Goal: Transaction & Acquisition: Purchase product/service

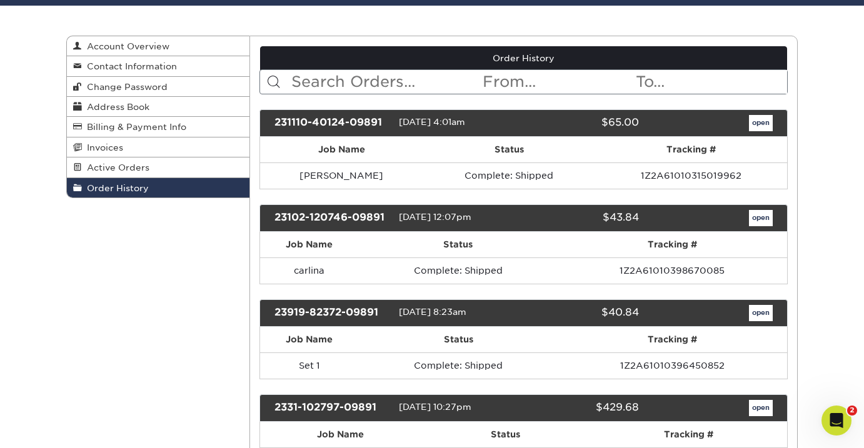
scroll to position [124, 0]
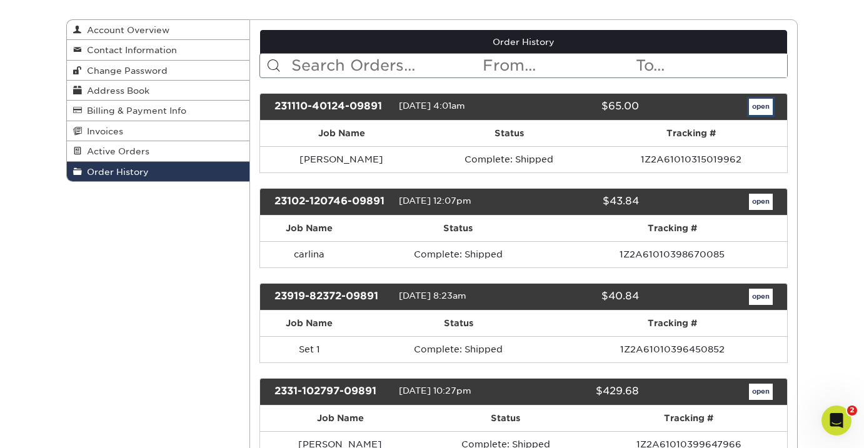
click at [765, 107] on link "open" at bounding box center [761, 107] width 24 height 16
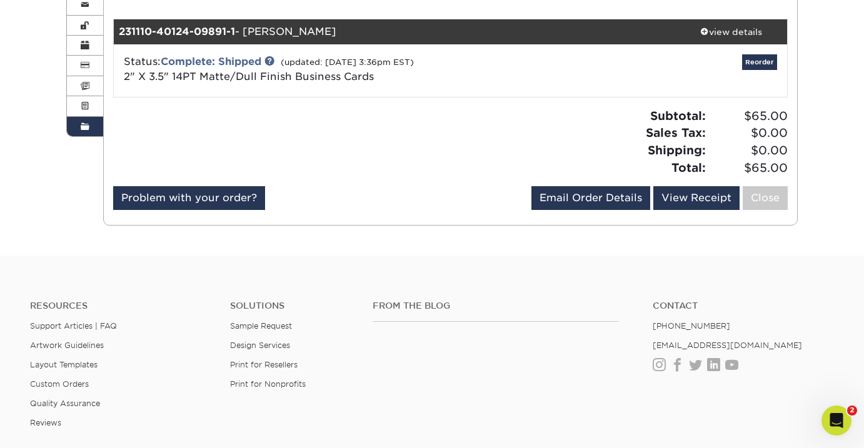
scroll to position [108, 0]
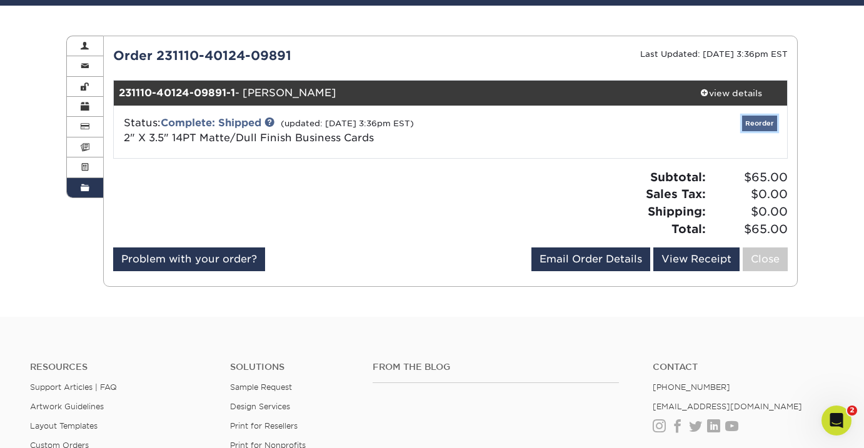
click at [765, 125] on link "Reorder" at bounding box center [759, 124] width 35 height 16
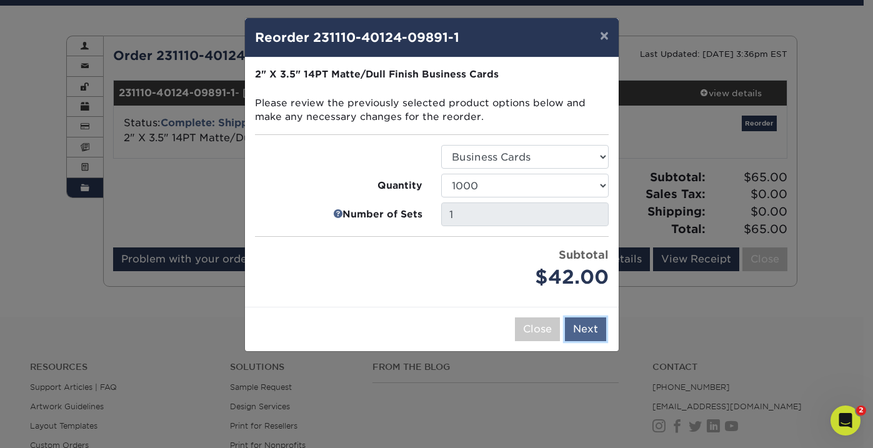
click at [586, 328] on button "Next" at bounding box center [585, 330] width 41 height 24
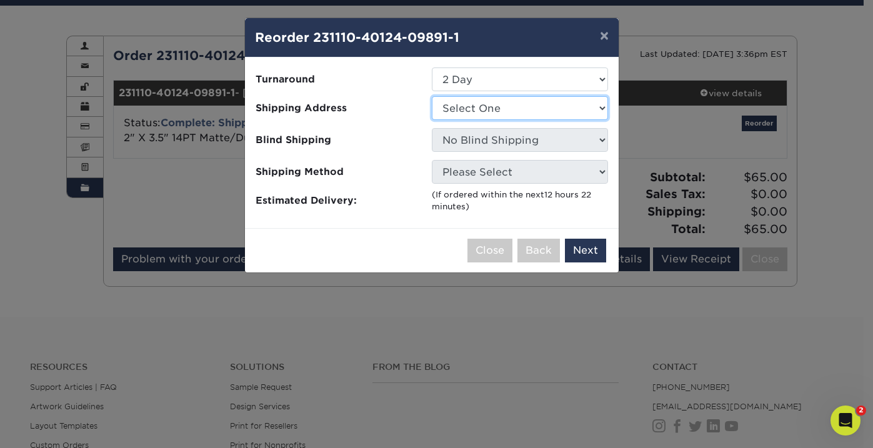
click at [546, 104] on select "Select One HOME" at bounding box center [520, 108] width 176 height 24
select select "39898"
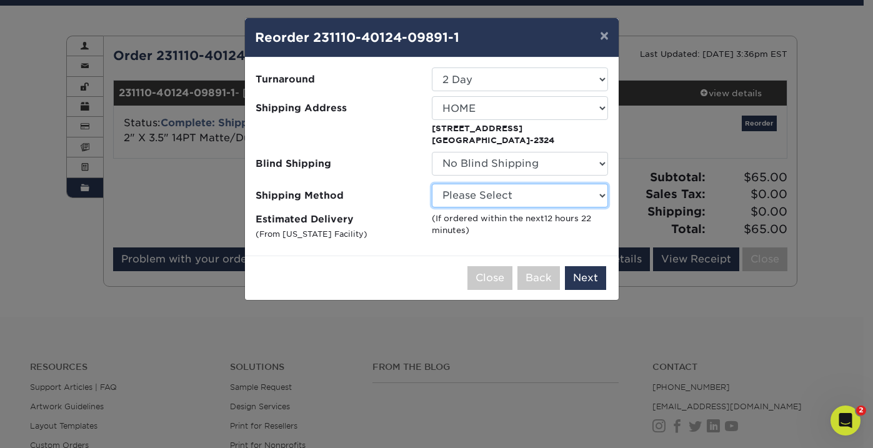
click at [537, 196] on select "Please Select Ground Shipping (+$8.96) 3 Day Shipping Service (+$20.06) 2 Day A…" at bounding box center [520, 196] width 176 height 24
select select "03"
click at [432, 184] on select "Please Select Ground Shipping (+$8.96) 3 Day Shipping Service (+$20.06) 2 Day A…" at bounding box center [520, 196] width 176 height 24
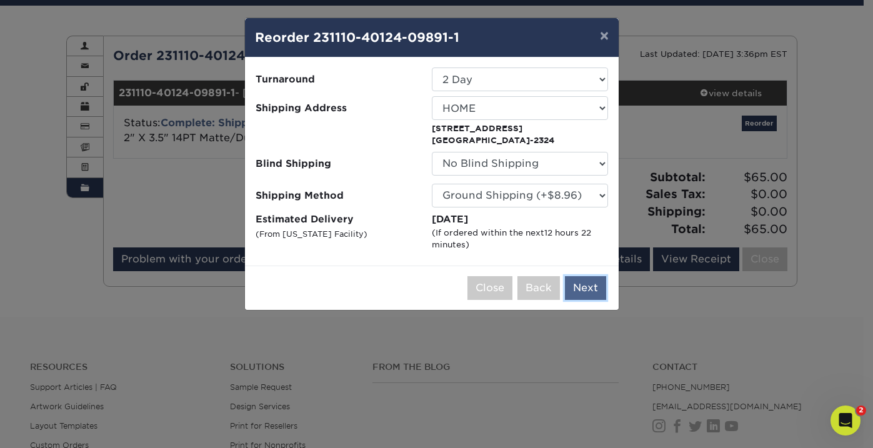
click at [585, 288] on button "Next" at bounding box center [585, 288] width 41 height 24
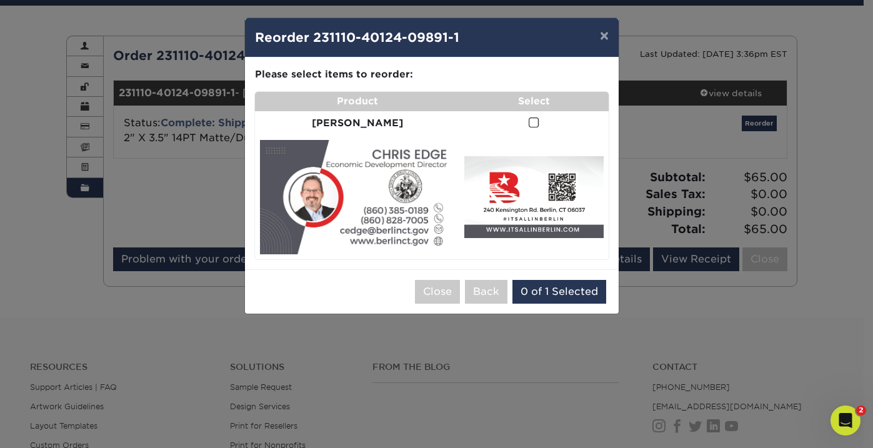
click at [529, 127] on span at bounding box center [534, 123] width 11 height 12
click at [0, 0] on input "checkbox" at bounding box center [0, 0] width 0 height 0
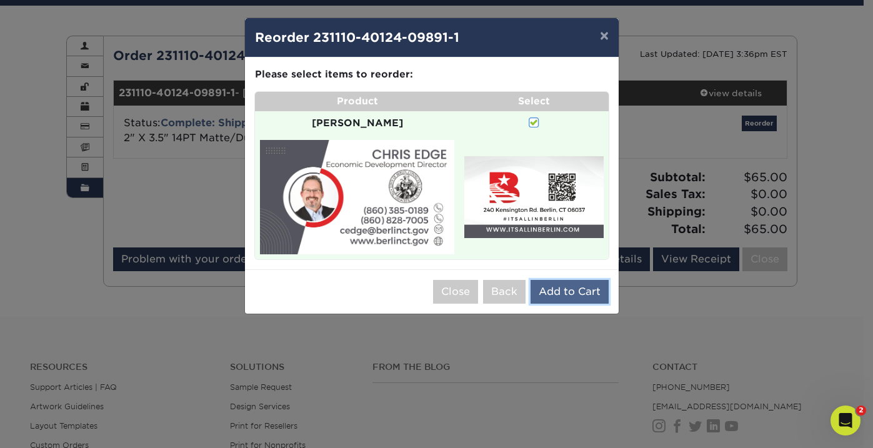
click at [573, 280] on button "Add to Cart" at bounding box center [570, 292] width 78 height 24
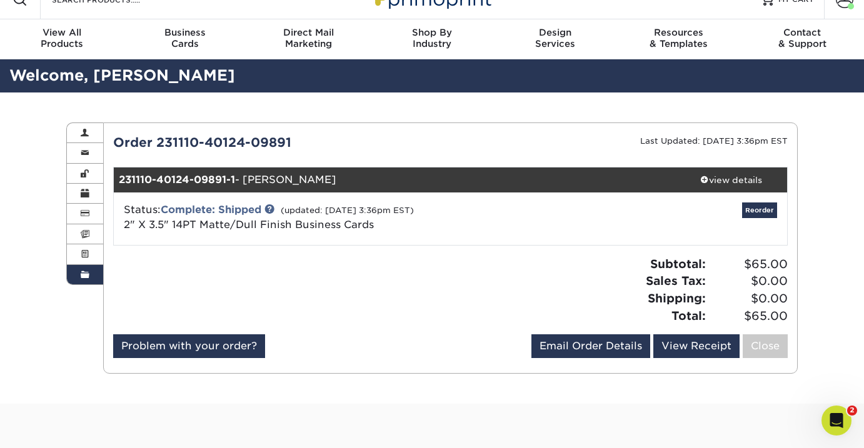
scroll to position [0, 0]
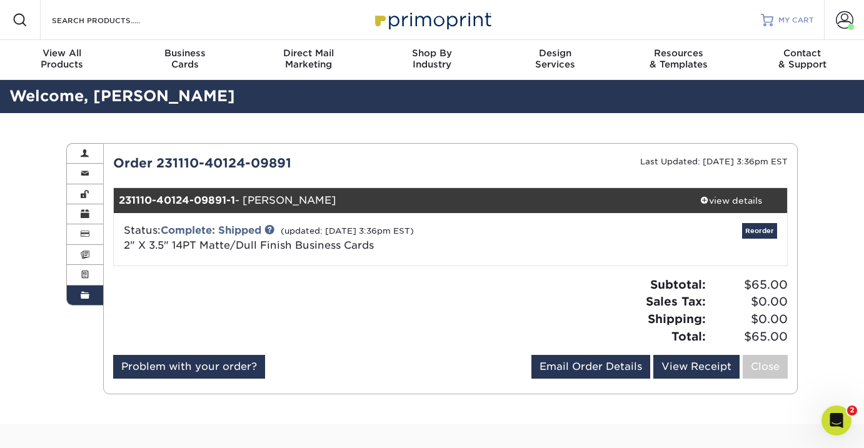
click at [794, 19] on span "MY CART" at bounding box center [796, 20] width 36 height 11
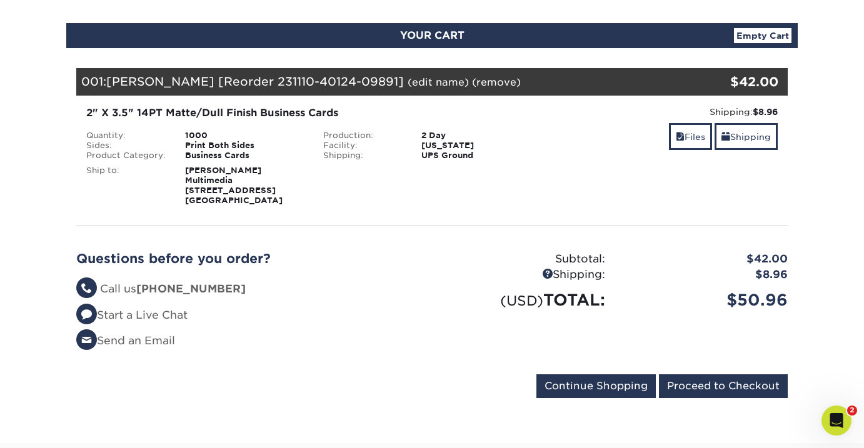
scroll to position [244, 0]
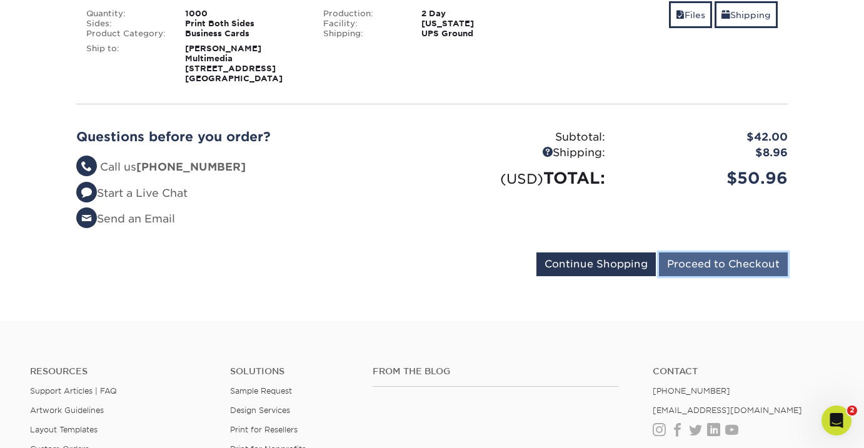
click at [727, 276] on input "Proceed to Checkout" at bounding box center [723, 265] width 129 height 24
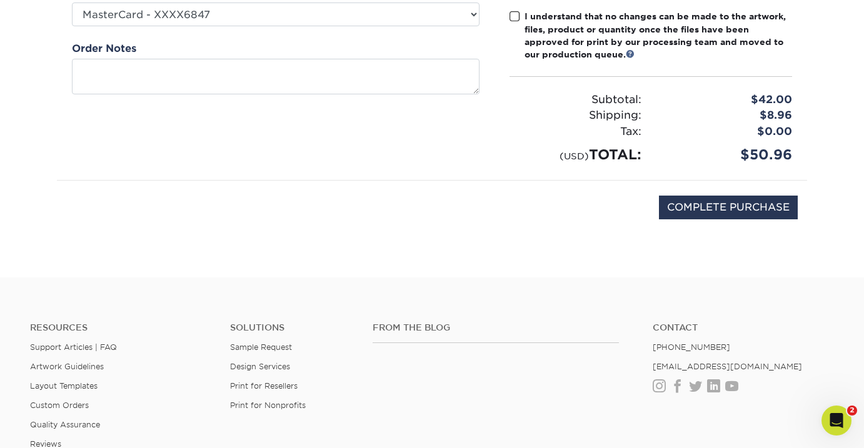
scroll to position [280, 0]
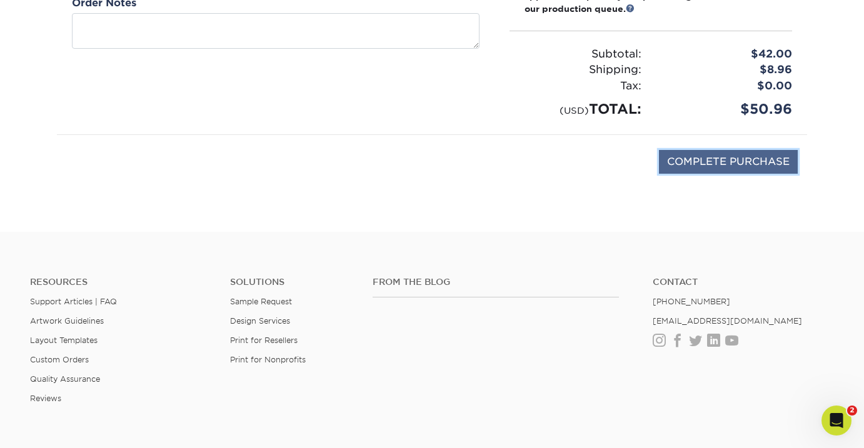
click at [745, 166] on input "COMPLETE PURCHASE" at bounding box center [728, 162] width 139 height 24
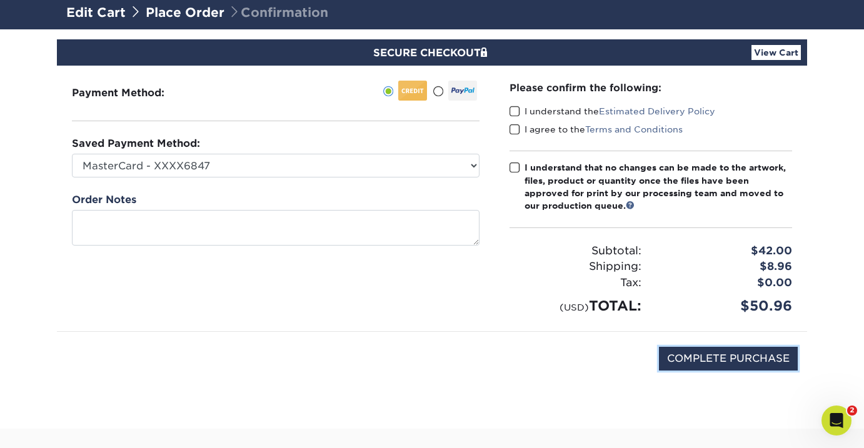
scroll to position [81, 0]
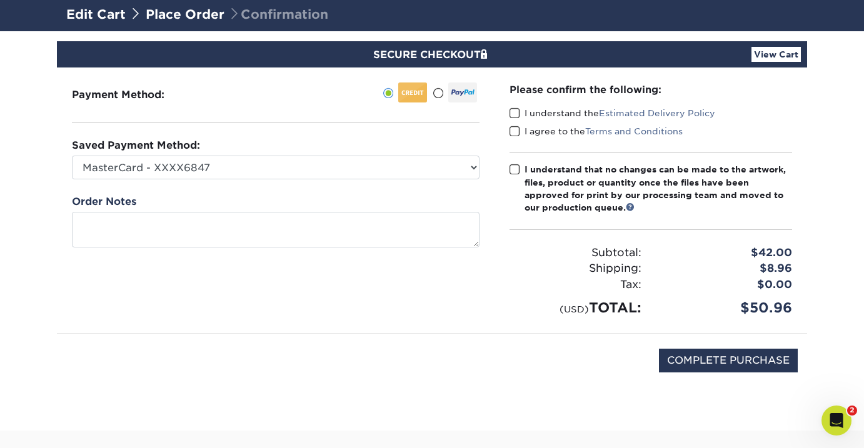
click at [513, 113] on span at bounding box center [515, 114] width 11 height 12
click at [0, 0] on input "I understand the Estimated Delivery Policy" at bounding box center [0, 0] width 0 height 0
click at [515, 129] on span at bounding box center [515, 132] width 11 height 12
click at [0, 0] on input "I agree to the Terms and Conditions" at bounding box center [0, 0] width 0 height 0
click at [515, 171] on span at bounding box center [515, 170] width 11 height 12
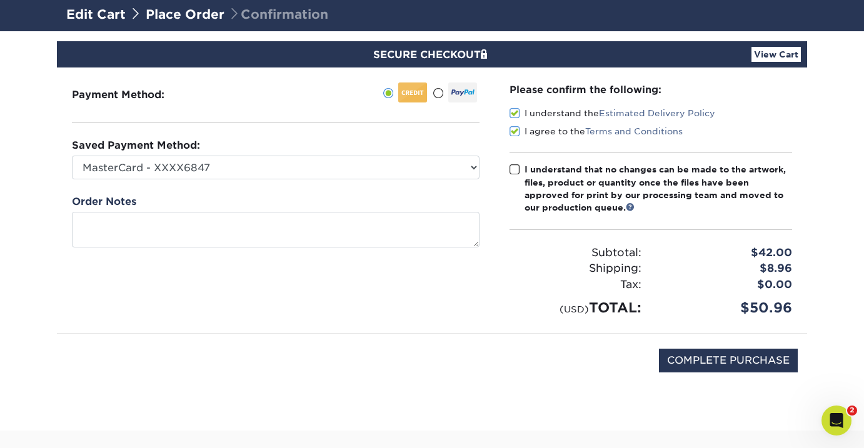
click at [0, 0] on input "I understand that no changes can be made to the artwork, files, product or quan…" at bounding box center [0, 0] width 0 height 0
click at [708, 360] on input "COMPLETE PURCHASE" at bounding box center [728, 361] width 139 height 24
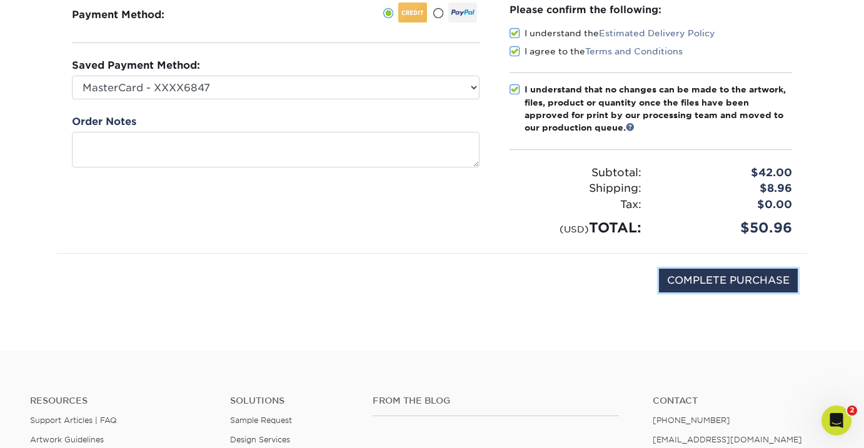
scroll to position [173, 0]
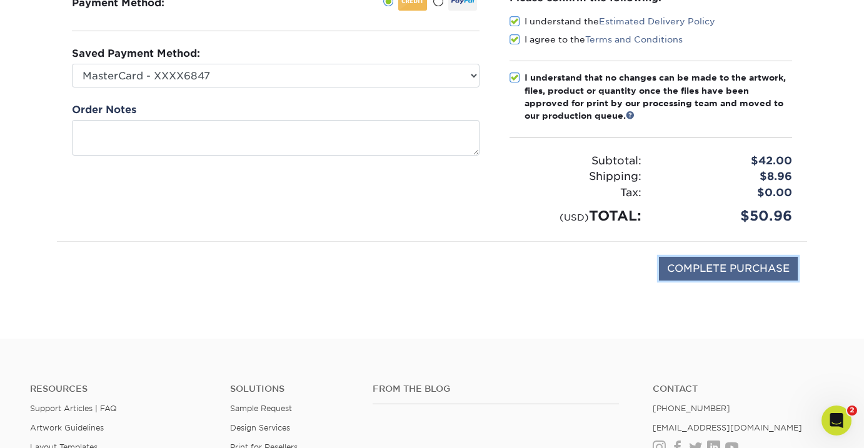
click at [733, 265] on input "COMPLETE PURCHASE" at bounding box center [728, 269] width 139 height 24
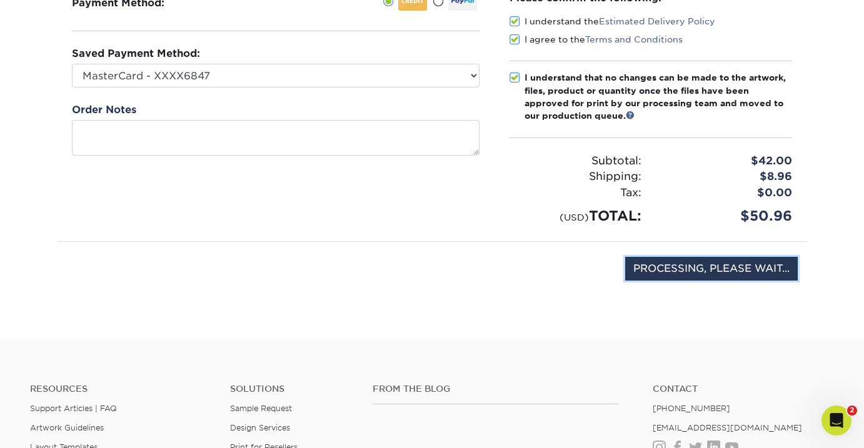
type input "COMPLETE PURCHASE"
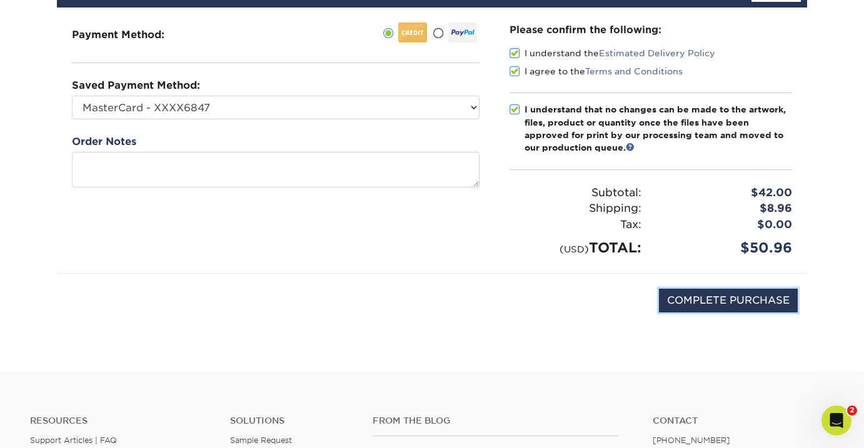
scroll to position [139, 0]
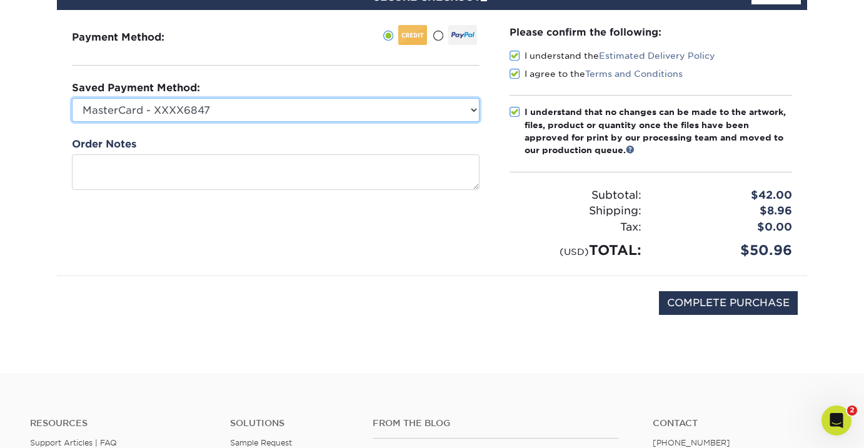
click at [341, 117] on select "MasterCard - XXXX6847 American Express - XXXX1001 New Credit Card" at bounding box center [276, 110] width 408 height 24
select select "62356"
click at [72, 98] on select "MasterCard - XXXX6847 American Express - XXXX1001 New Credit Card" at bounding box center [276, 110] width 408 height 24
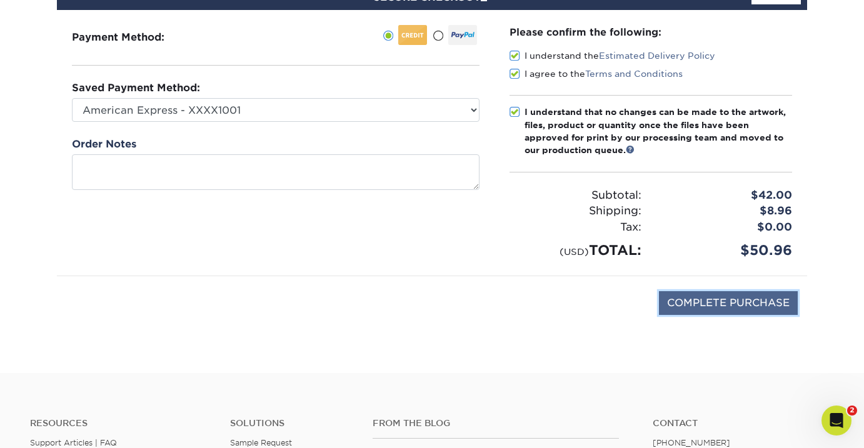
click at [745, 305] on input "COMPLETE PURCHASE" at bounding box center [728, 303] width 139 height 24
type input "PROCESSING, PLEASE WAIT..."
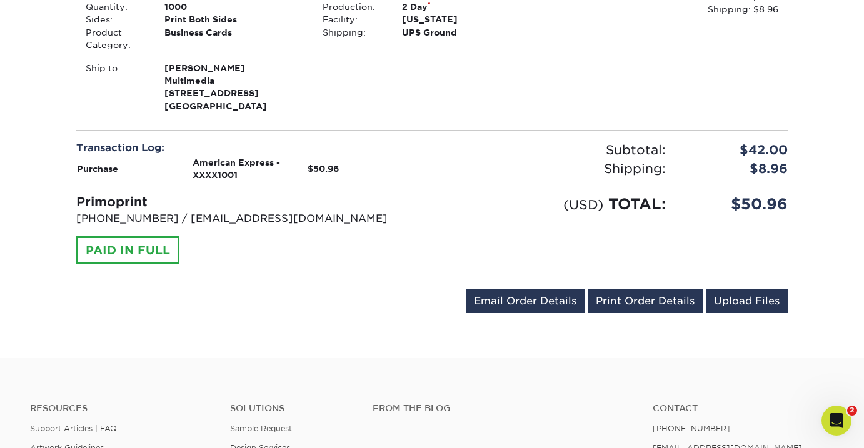
scroll to position [404, 0]
